Goal: Task Accomplishment & Management: Manage account settings

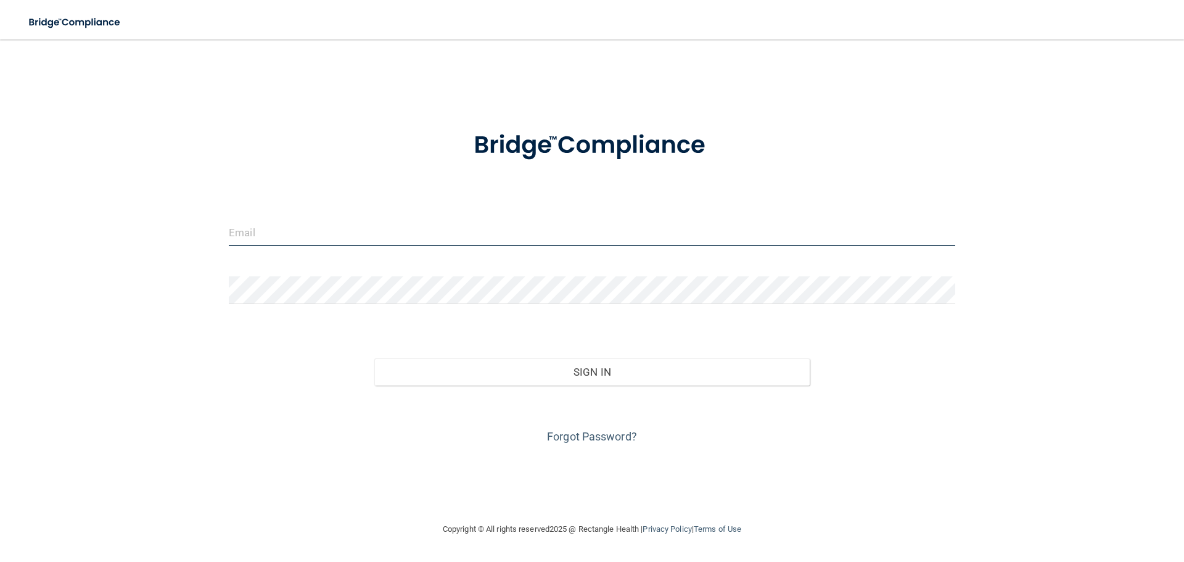
type input "[EMAIL_ADDRESS][DOMAIN_NAME]"
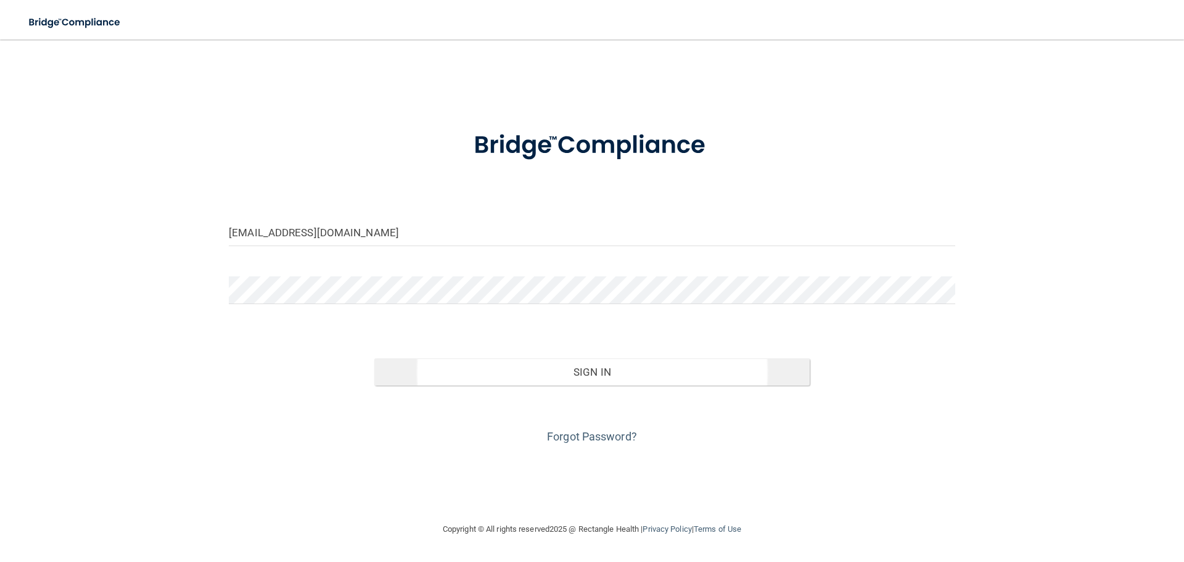
click at [489, 388] on div "Forgot Password?" at bounding box center [592, 416] width 745 height 62
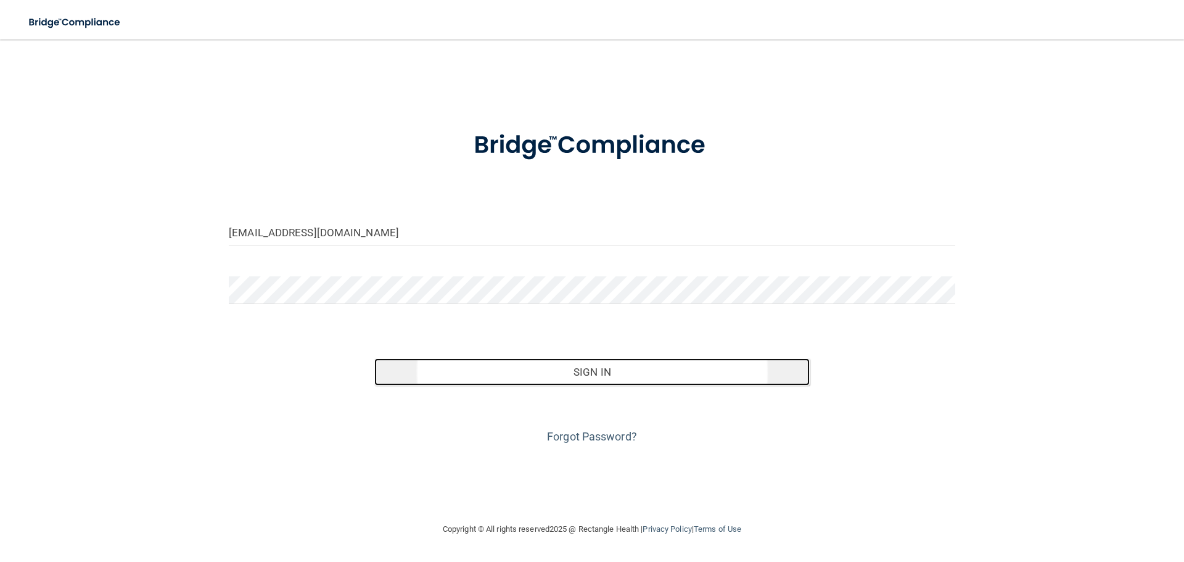
click at [490, 375] on button "Sign In" at bounding box center [592, 371] width 436 height 27
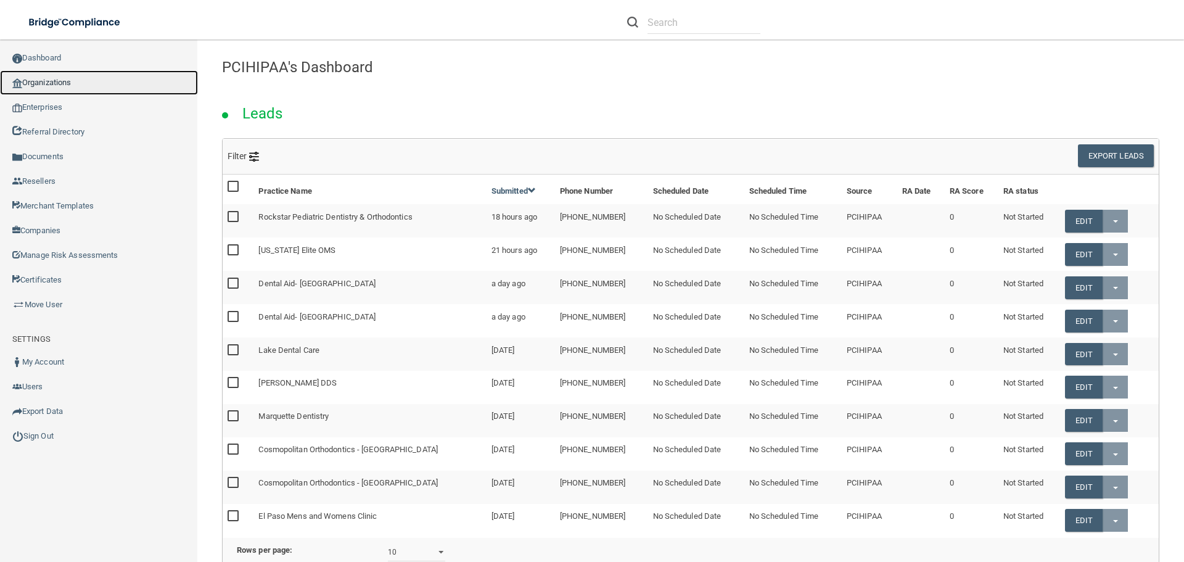
click at [54, 85] on link "Organizations" at bounding box center [99, 82] width 198 height 25
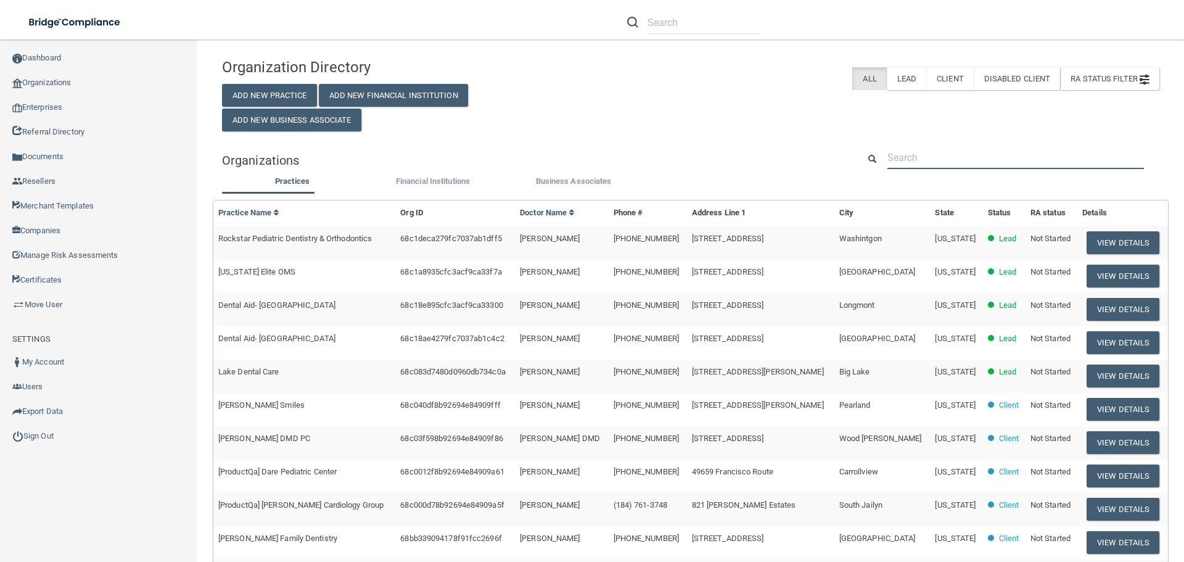
click at [924, 160] on input "text" at bounding box center [1016, 157] width 257 height 23
paste input "Haines City Dental"
type input "Haines City Dental"
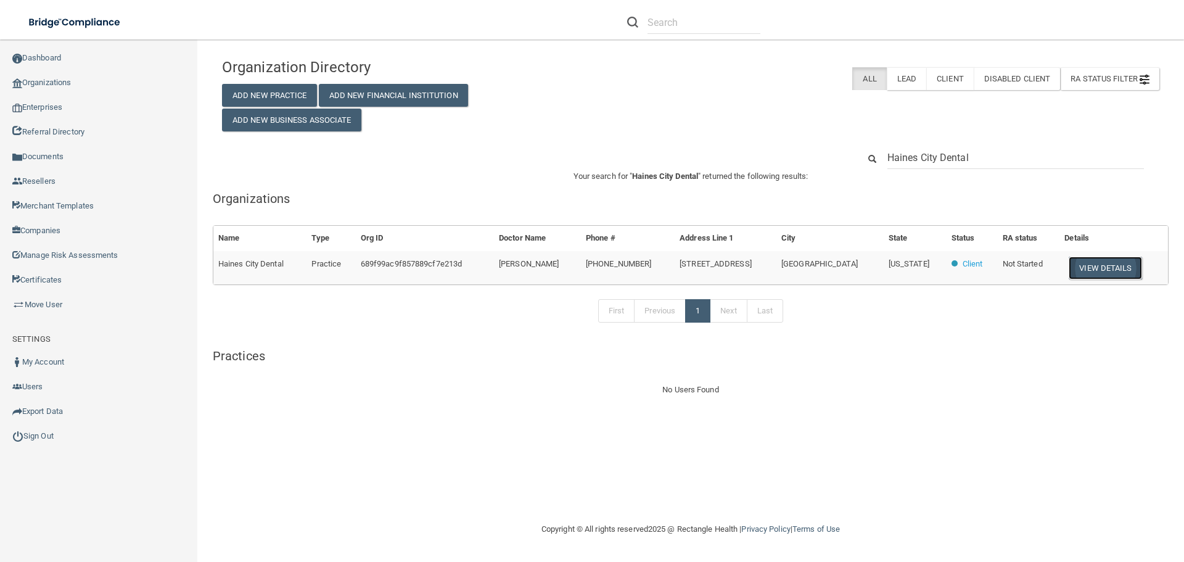
click at [1092, 262] on button "View Details" at bounding box center [1105, 268] width 73 height 23
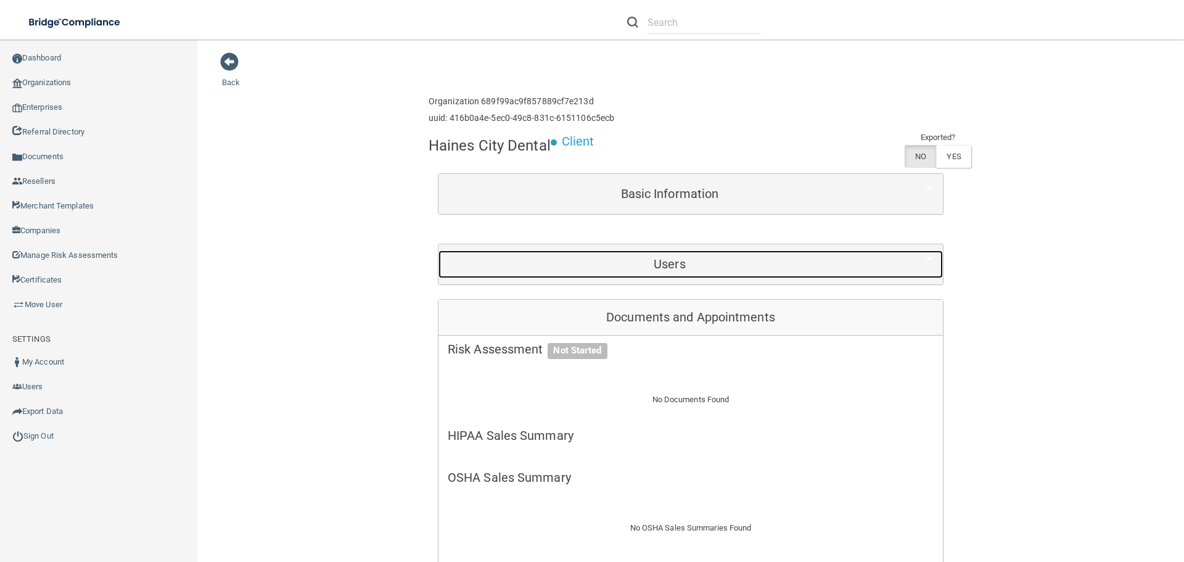
click at [674, 263] on h5 "Users" at bounding box center [670, 264] width 444 height 14
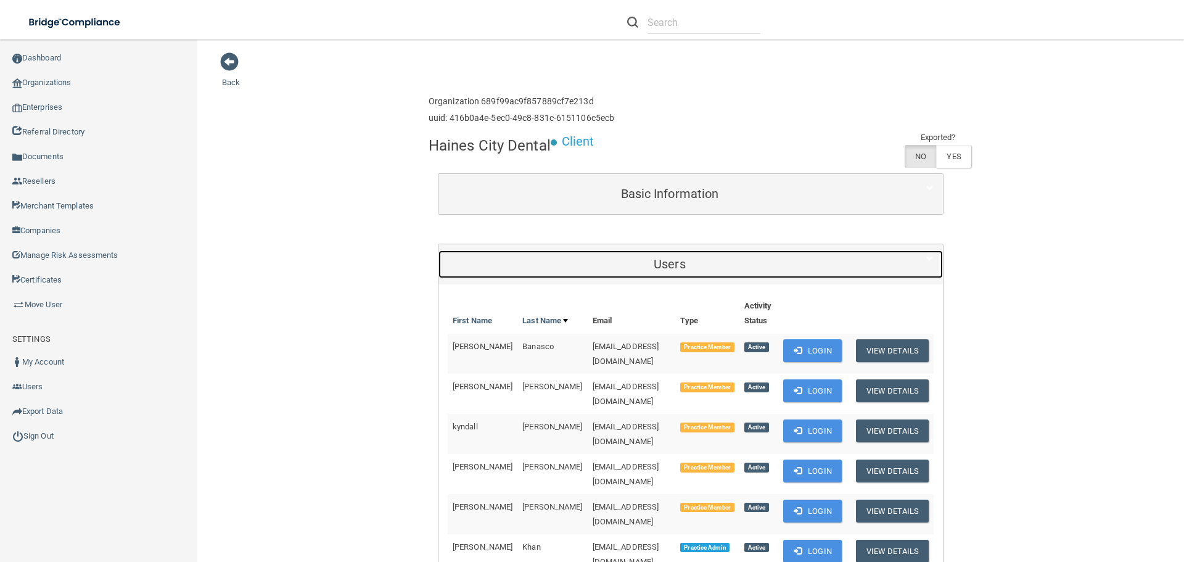
scroll to position [185, 0]
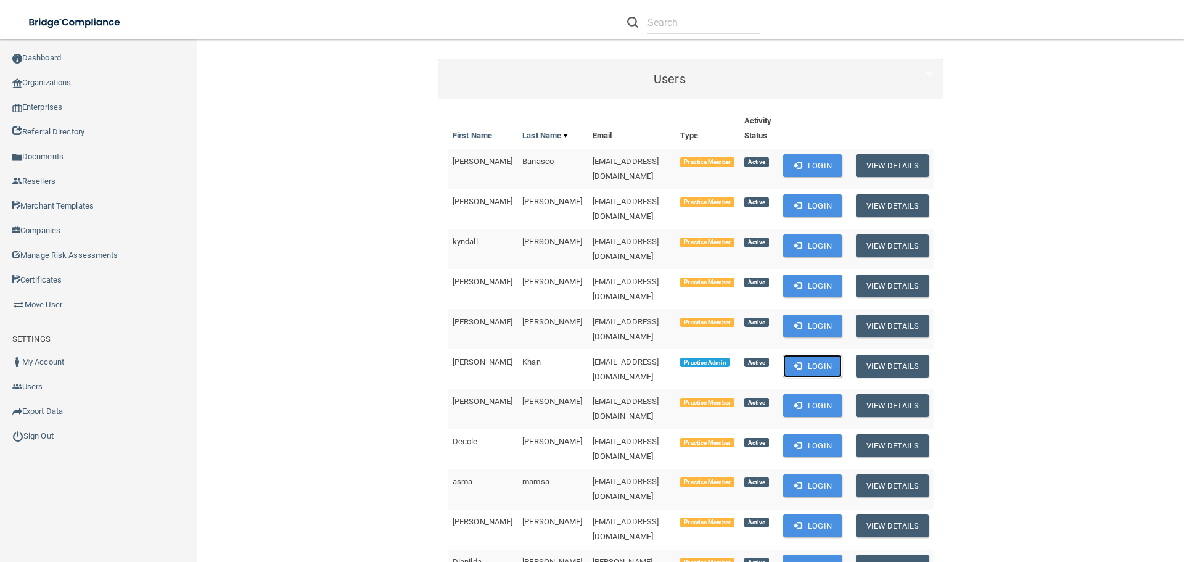
click at [815, 355] on button "Login" at bounding box center [812, 366] width 59 height 23
click at [25, 432] on link "Sign Out" at bounding box center [99, 436] width 198 height 25
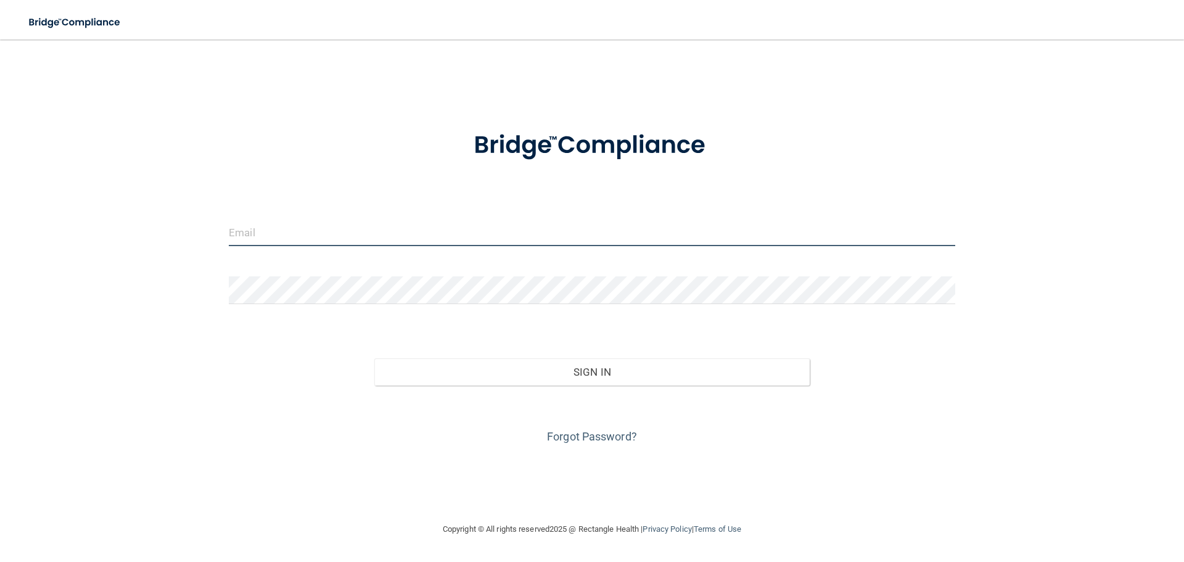
type input "[EMAIL_ADDRESS][DOMAIN_NAME]"
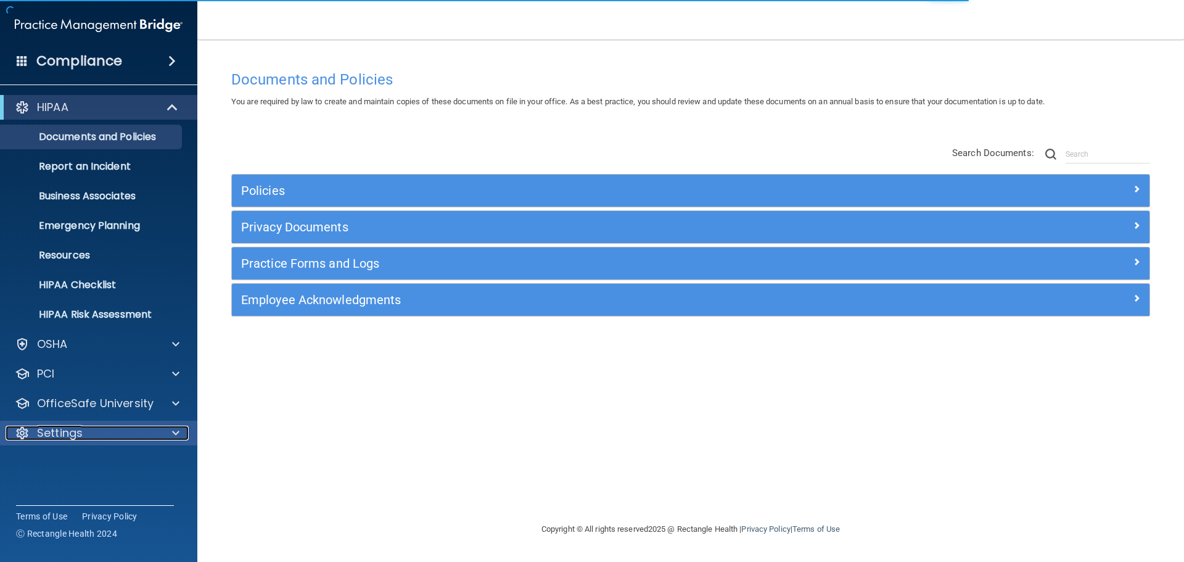
click at [166, 427] on div at bounding box center [174, 433] width 31 height 15
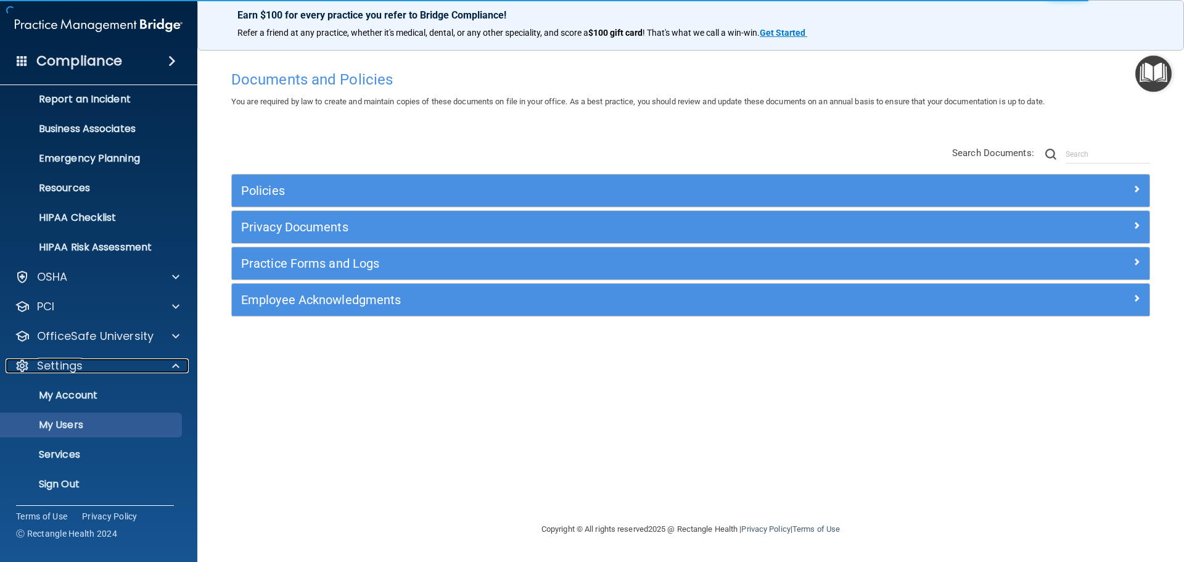
scroll to position [68, 0]
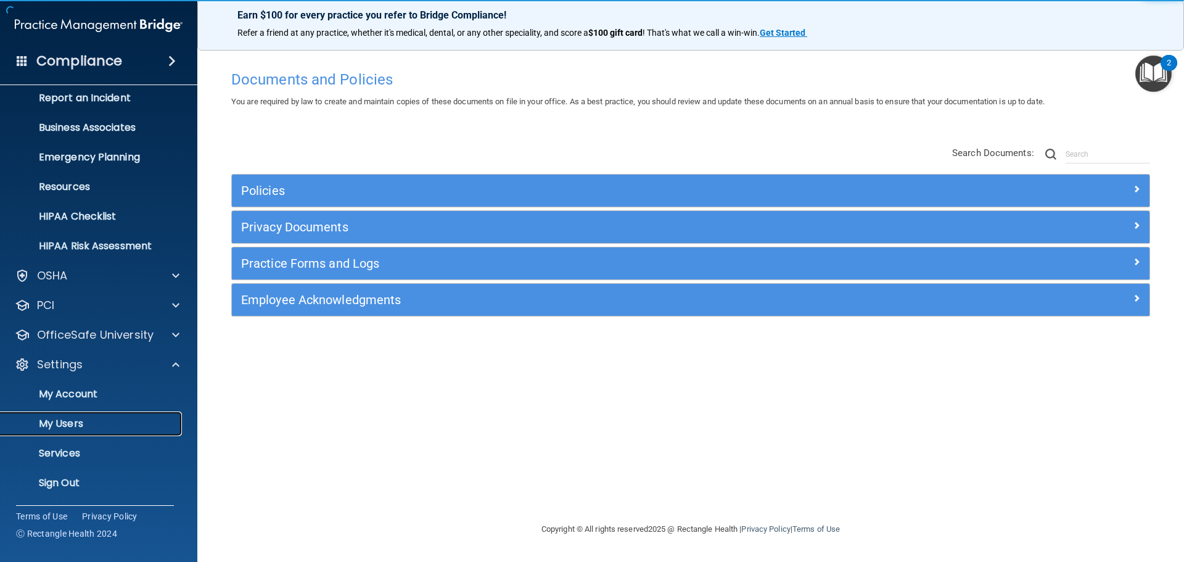
click at [93, 422] on p "My Users" at bounding box center [92, 424] width 168 height 12
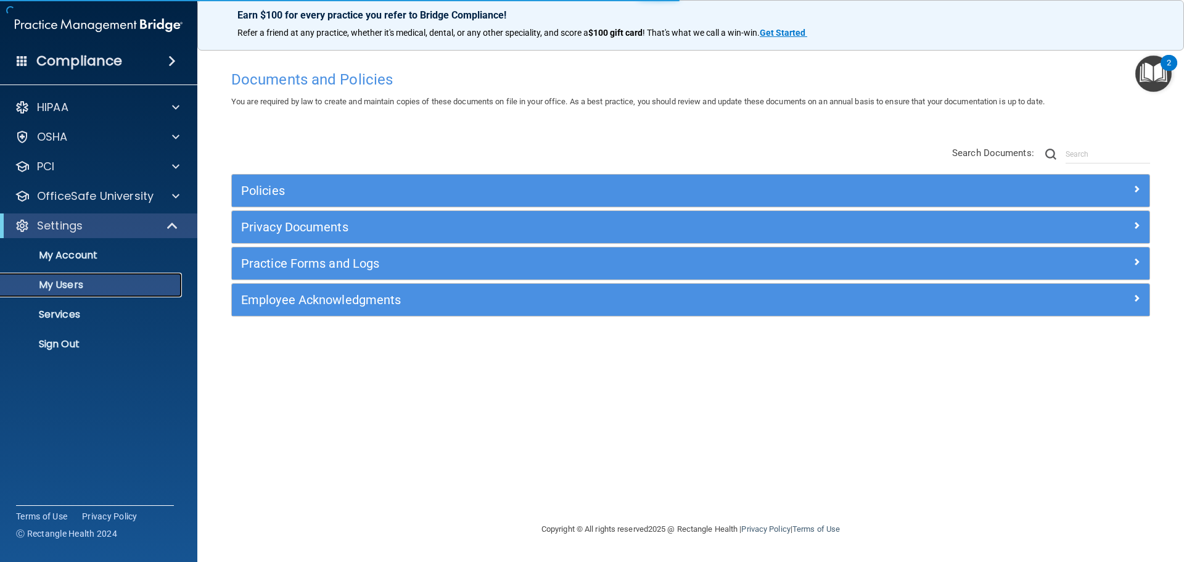
select select "20"
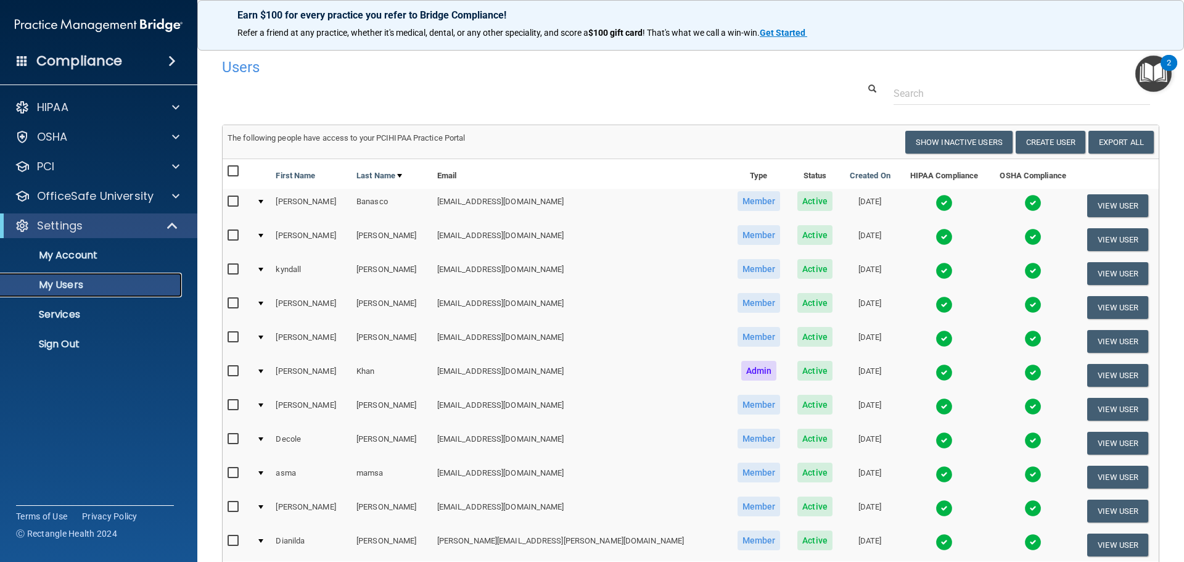
scroll to position [62, 0]
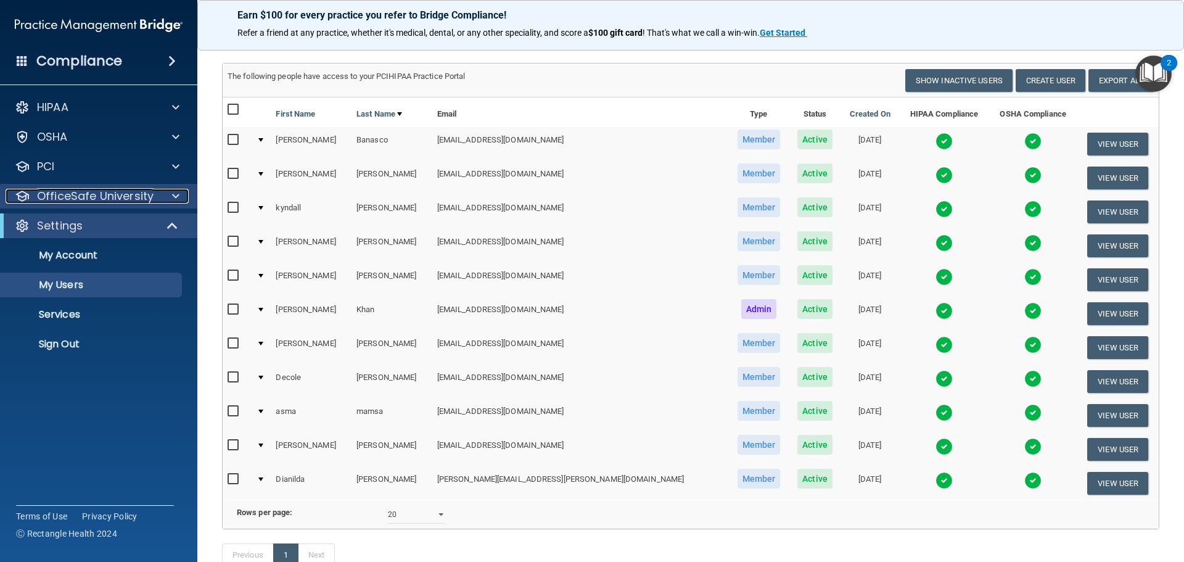
click at [169, 196] on div at bounding box center [174, 196] width 31 height 15
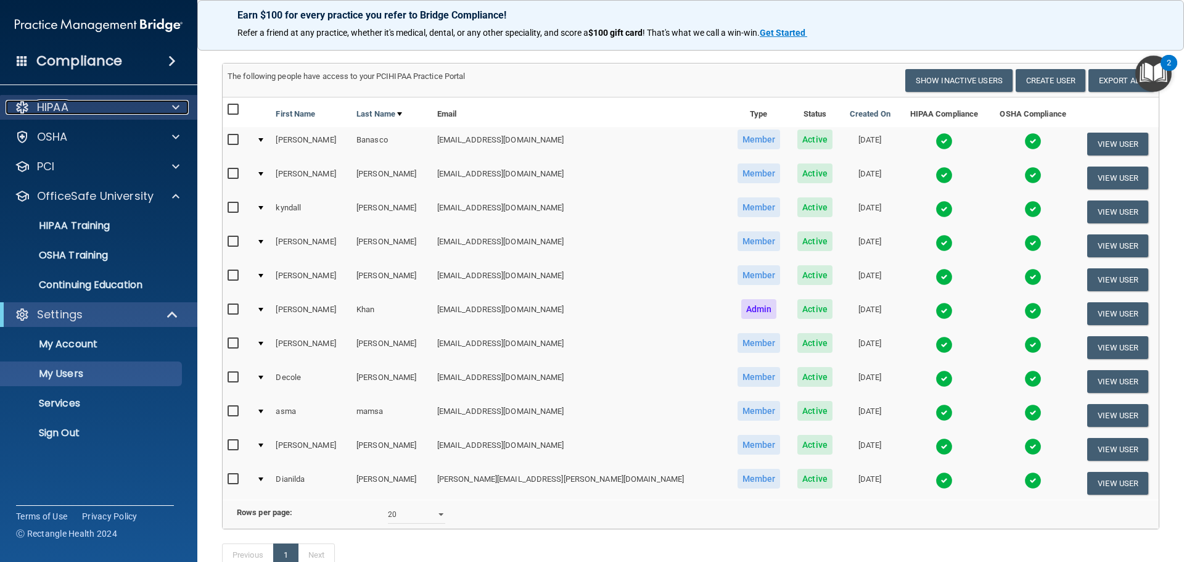
click at [171, 105] on div at bounding box center [174, 107] width 31 height 15
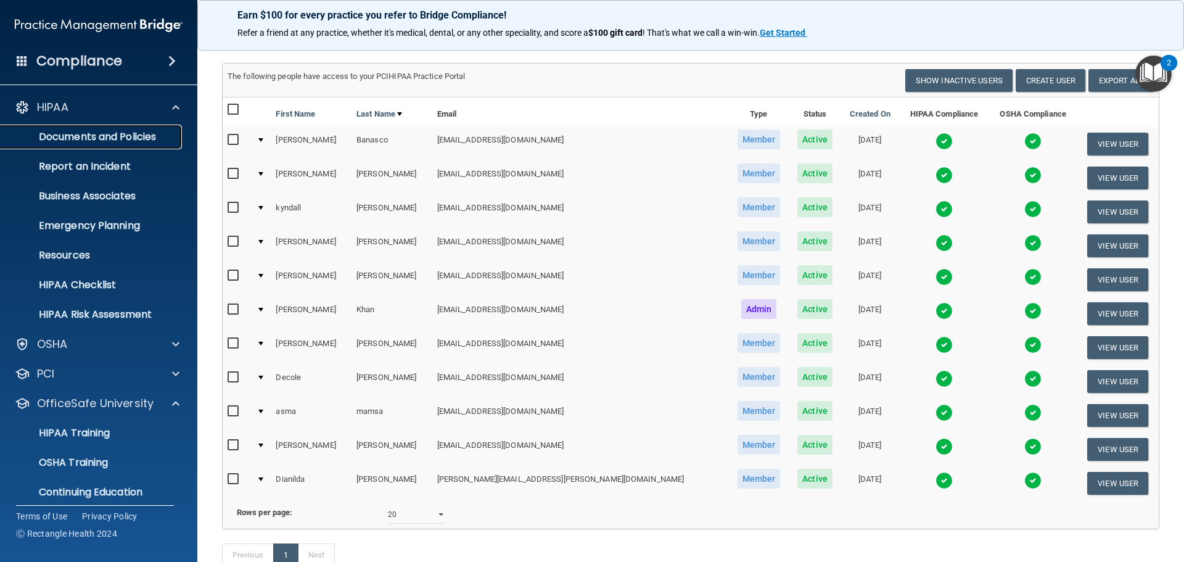
click at [109, 139] on p "Documents and Policies" at bounding box center [92, 137] width 168 height 12
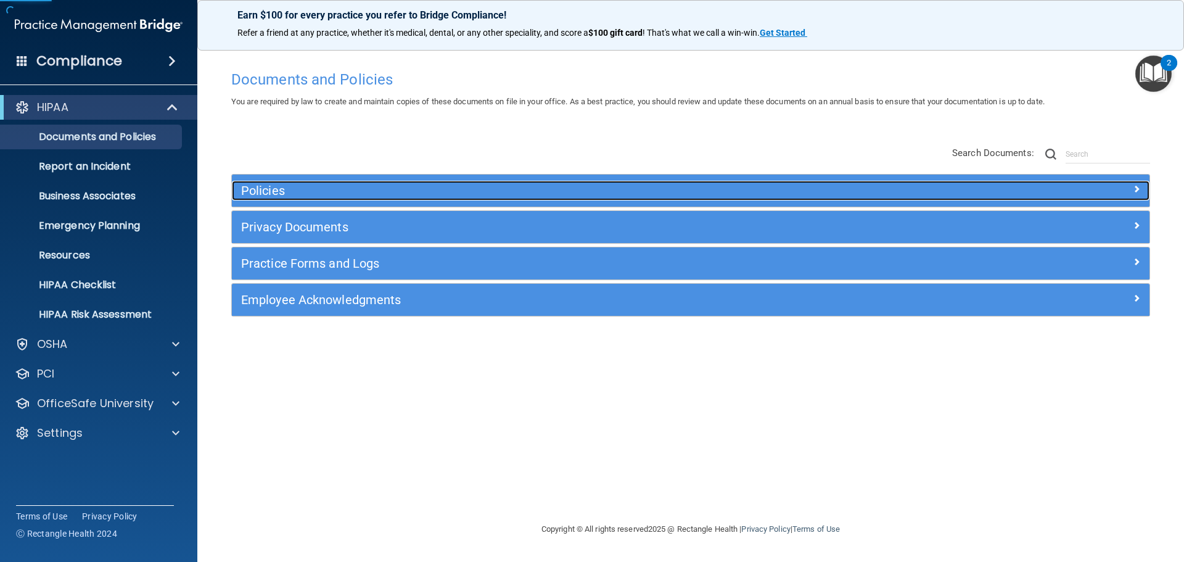
click at [333, 191] on h5 "Policies" at bounding box center [576, 191] width 670 height 14
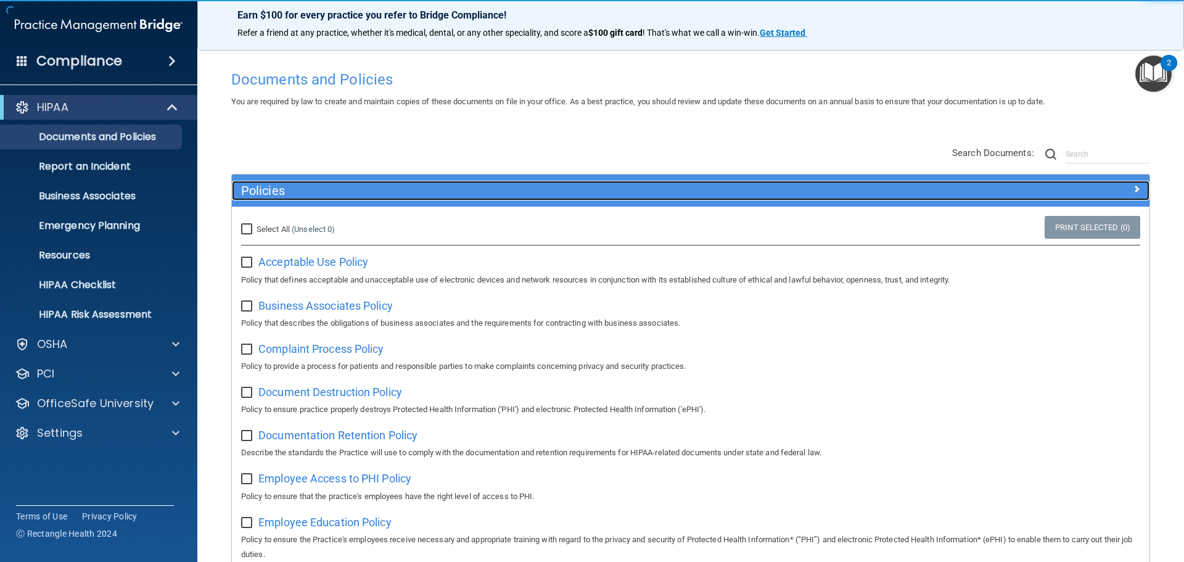
click at [333, 191] on h5 "Policies" at bounding box center [576, 191] width 670 height 14
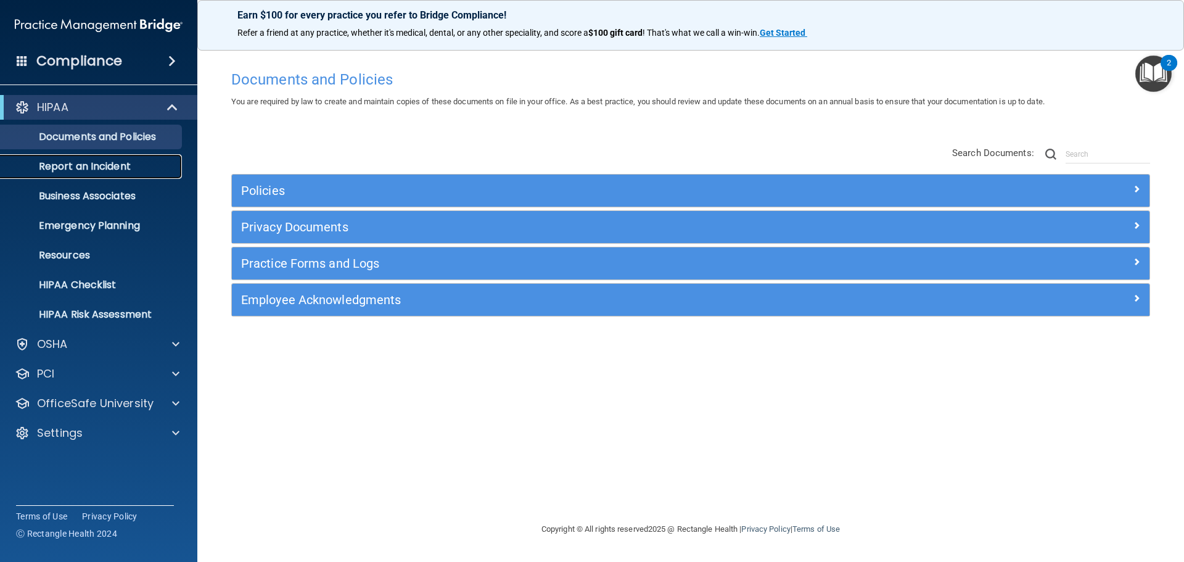
click at [128, 167] on p "Report an Incident" at bounding box center [92, 166] width 168 height 12
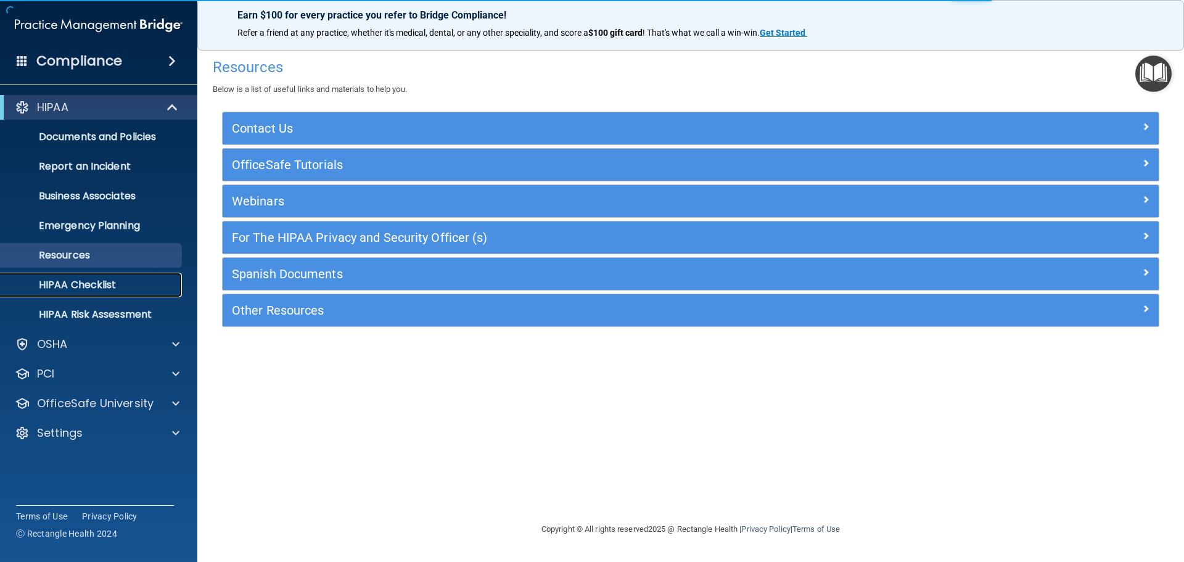
click at [118, 281] on p "HIPAA Checklist" at bounding box center [92, 285] width 168 height 12
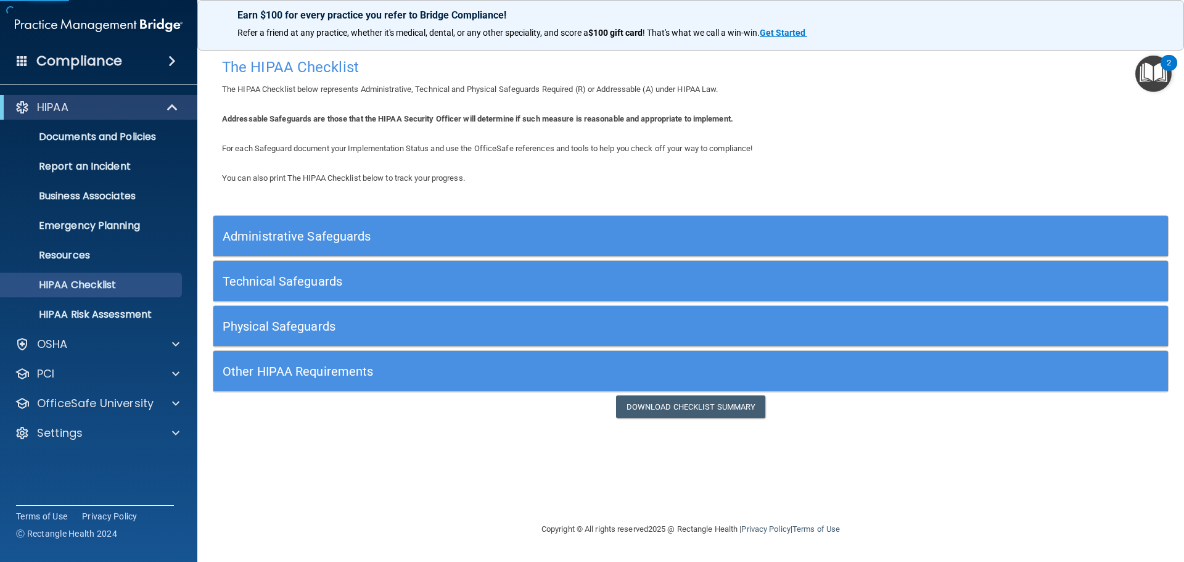
click at [363, 237] on h5 "Administrative Safeguards" at bounding box center [572, 236] width 698 height 14
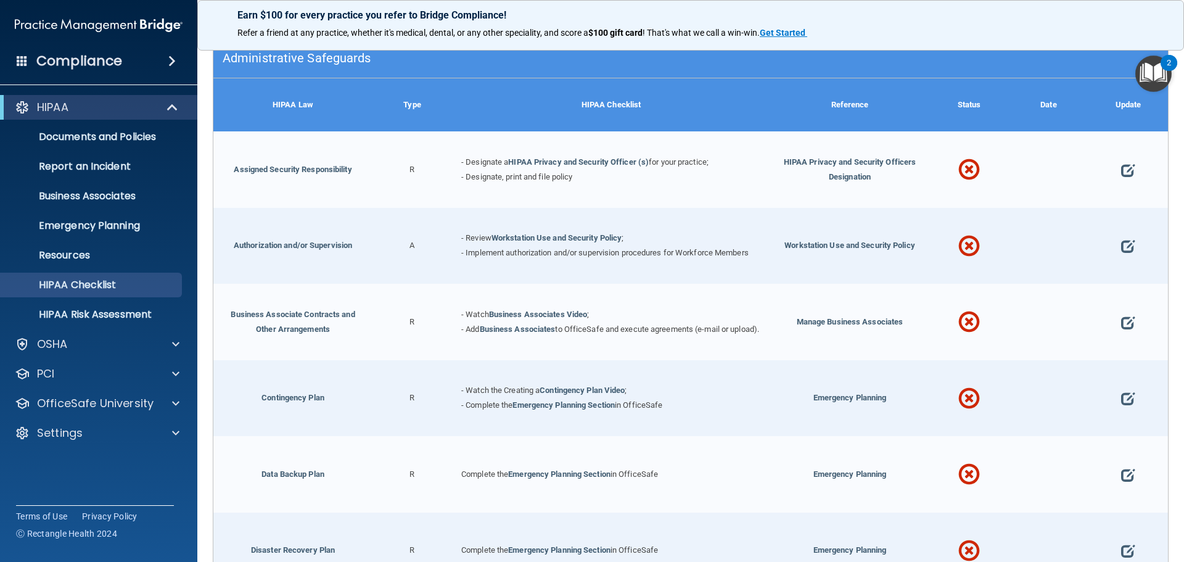
scroll to position [185, 0]
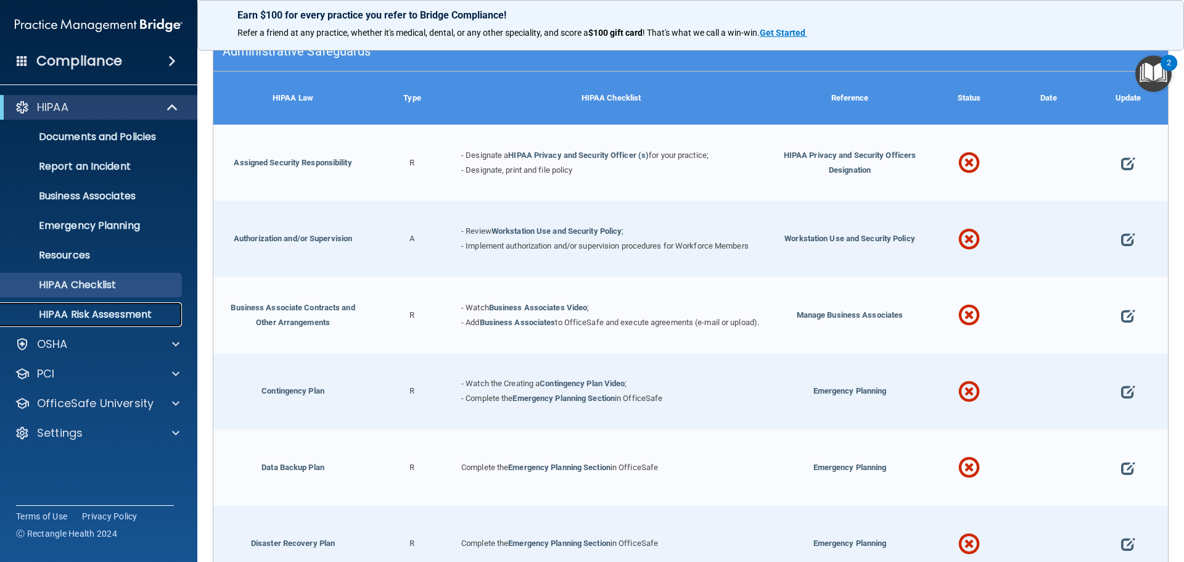
click at [129, 312] on p "HIPAA Risk Assessment" at bounding box center [92, 314] width 168 height 12
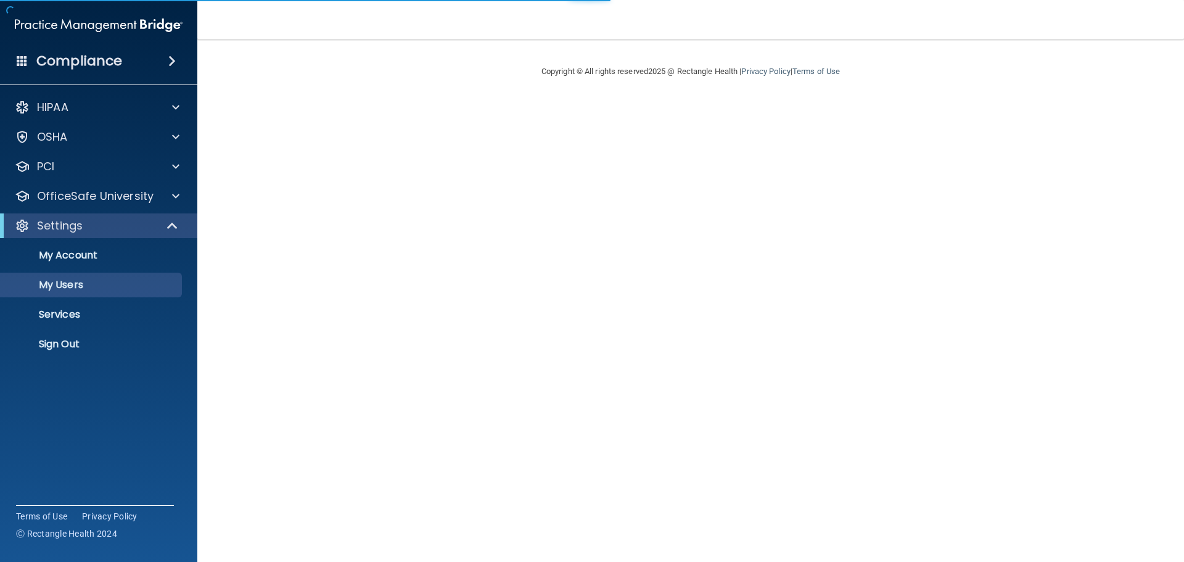
select select "20"
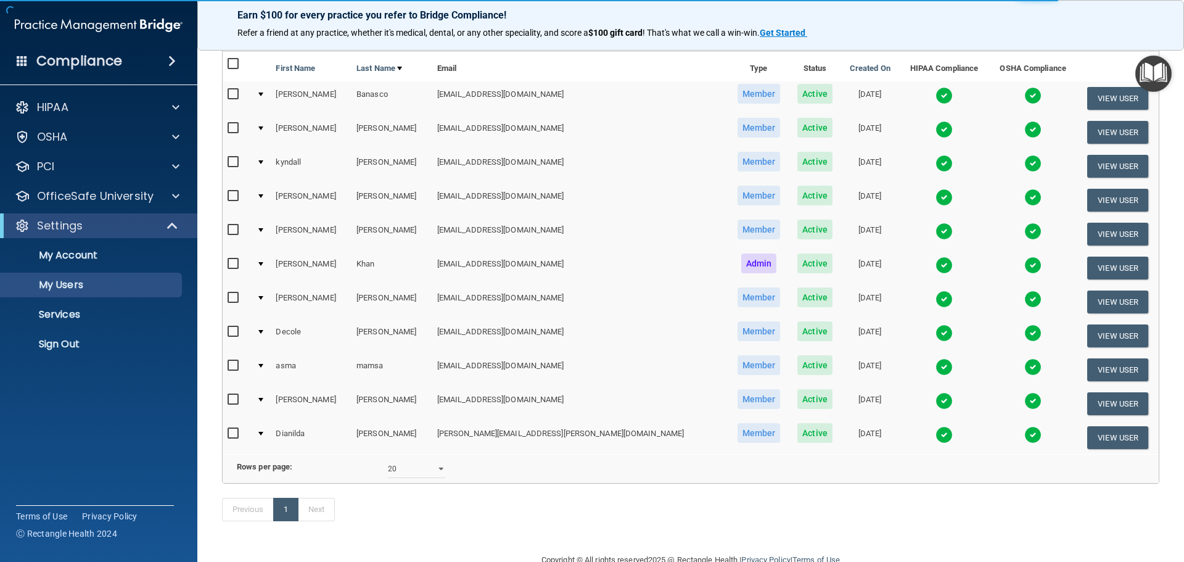
scroll to position [30, 0]
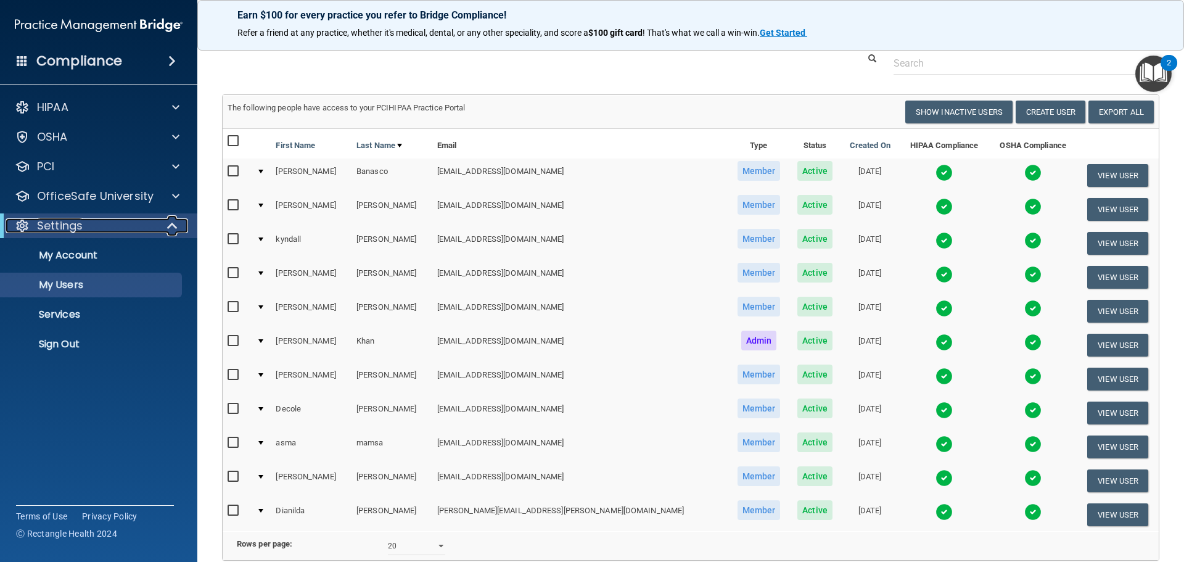
click at [176, 223] on span at bounding box center [173, 225] width 10 height 15
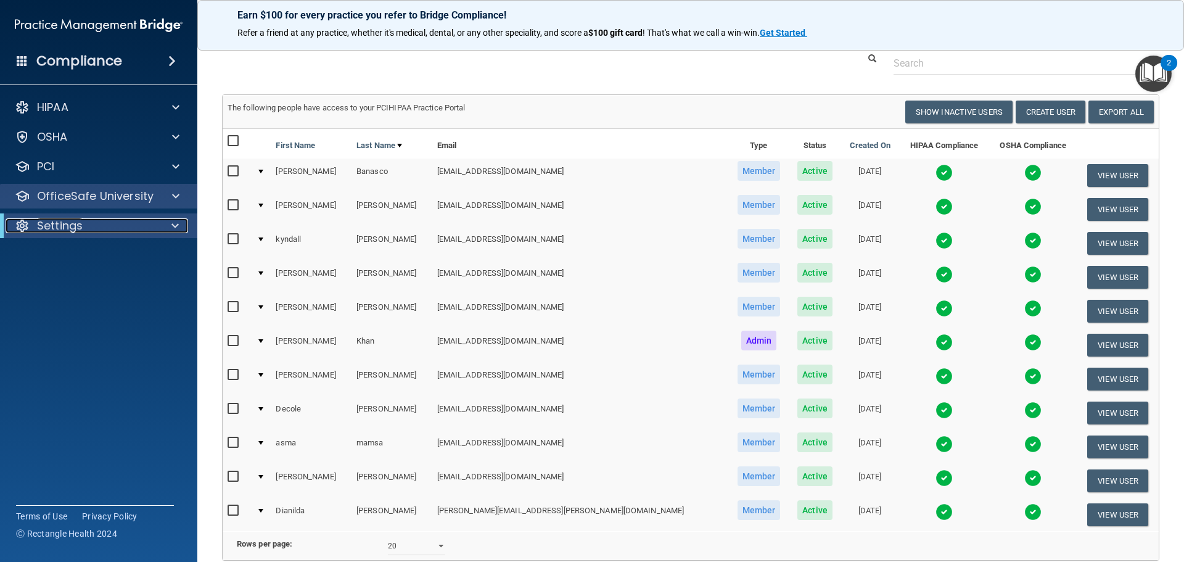
drag, startPoint x: 172, startPoint y: 224, endPoint x: 159, endPoint y: 198, distance: 29.2
click at [172, 224] on span at bounding box center [174, 225] width 7 height 15
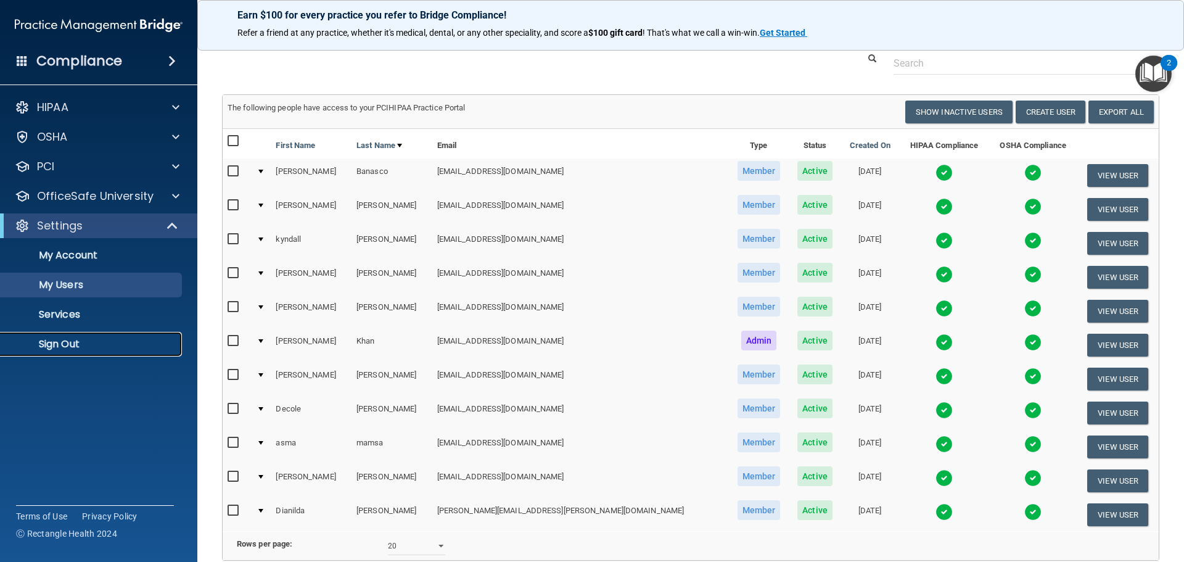
click at [85, 341] on p "Sign Out" at bounding box center [92, 344] width 168 height 12
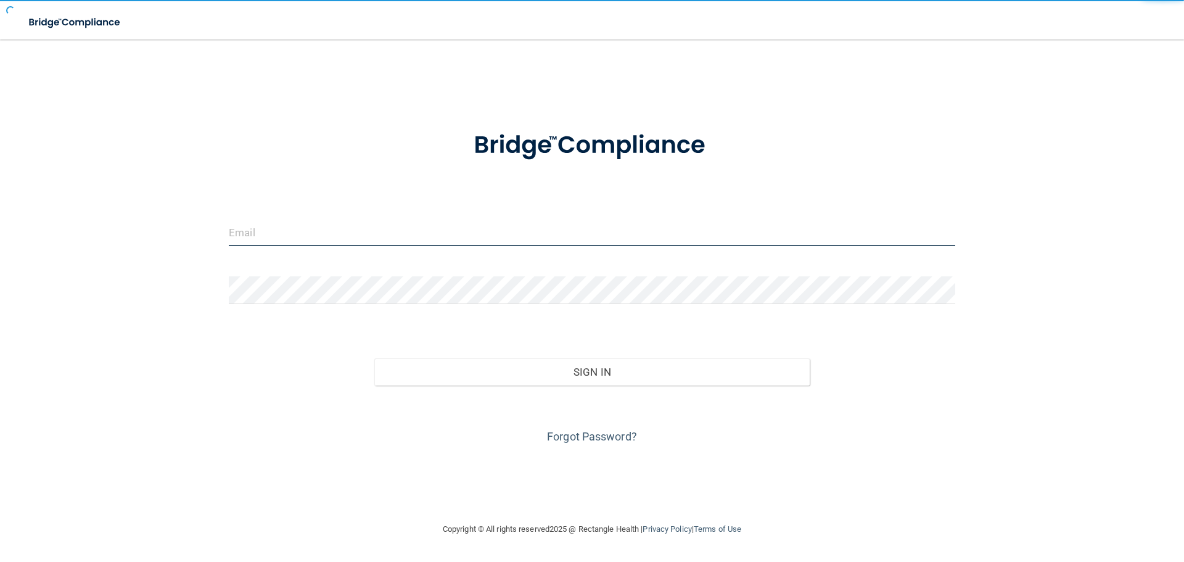
type input "[EMAIL_ADDRESS][DOMAIN_NAME]"
